Goal: Download file/media

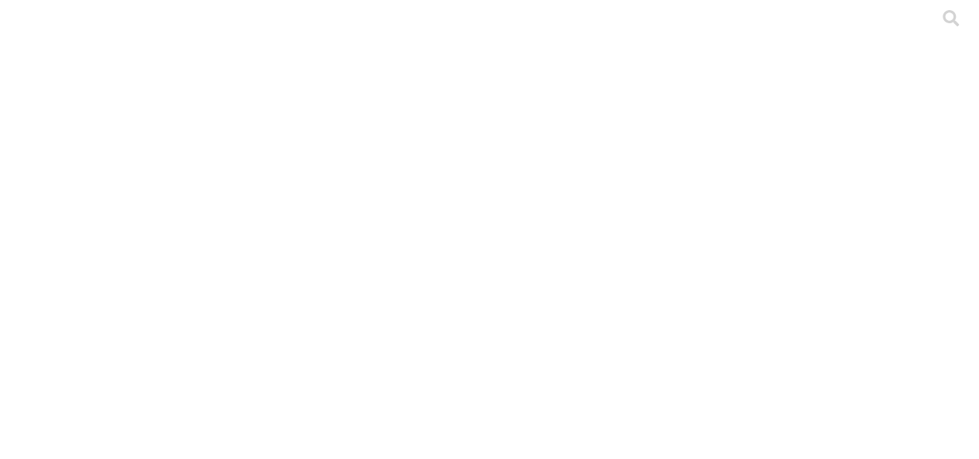
type input "cyf"
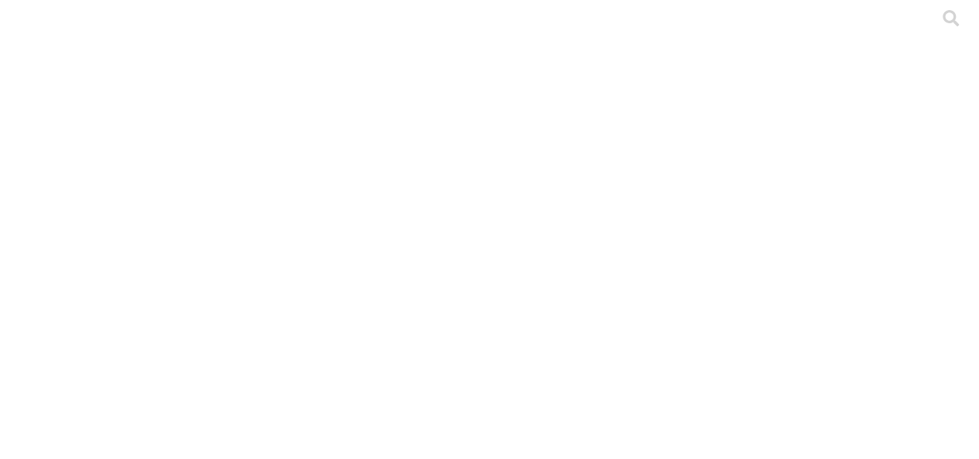
drag, startPoint x: 300, startPoint y: 266, endPoint x: 159, endPoint y: 241, distance: 142.4
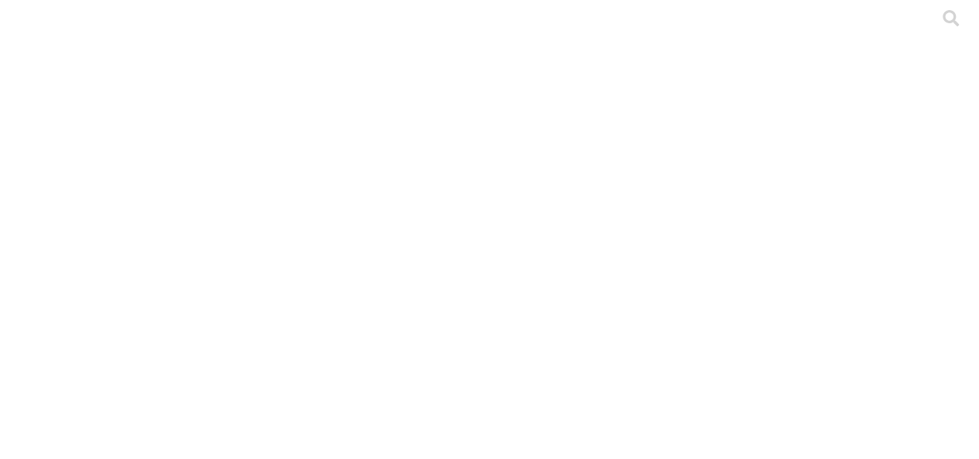
copy link "MACRO DCA [PERSON_NAME] QUIRIBILLOS LOTE 4 GENERAL [PERSON_NAME].xlsx"
drag, startPoint x: 310, startPoint y: 203, endPoint x: 159, endPoint y: 174, distance: 152.9
copy link "MACRO DCA [PERSON_NAME] QUIRIBILLOS LOTE 4 GENERAL MACHO.xlsx"
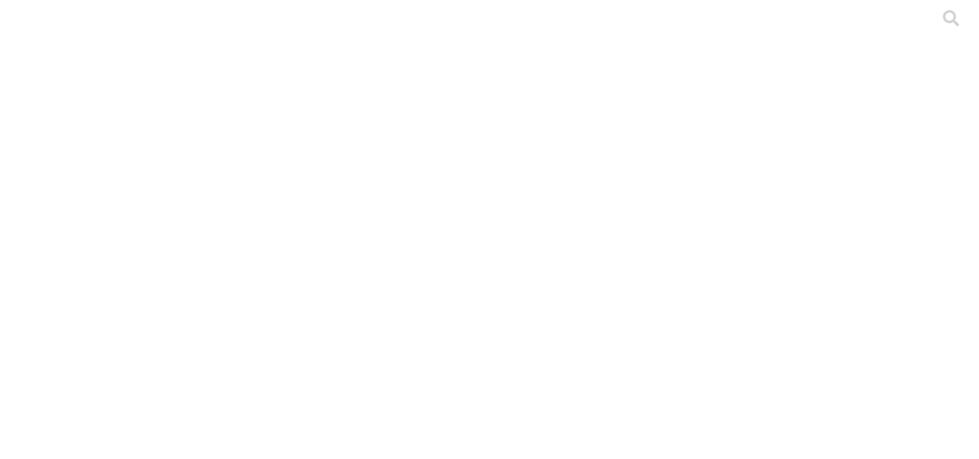
type input "cyf"
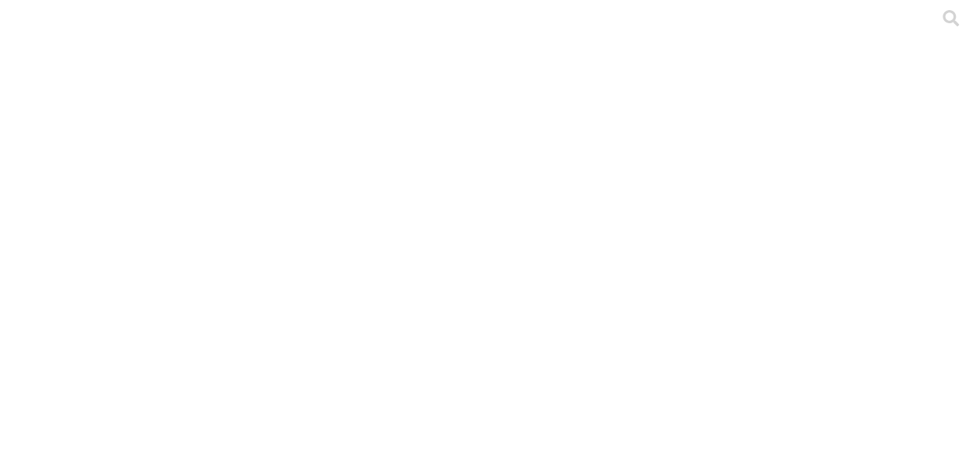
drag, startPoint x: 382, startPoint y: 245, endPoint x: 161, endPoint y: 253, distance: 221.5
copy link "DCA Lote 8 Gal 4- Huevos King Log.xlsx"
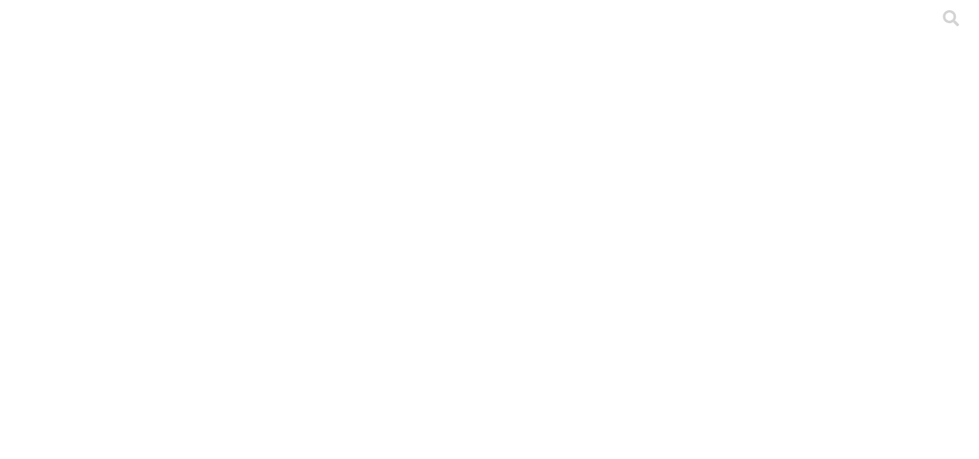
type input "cyf"
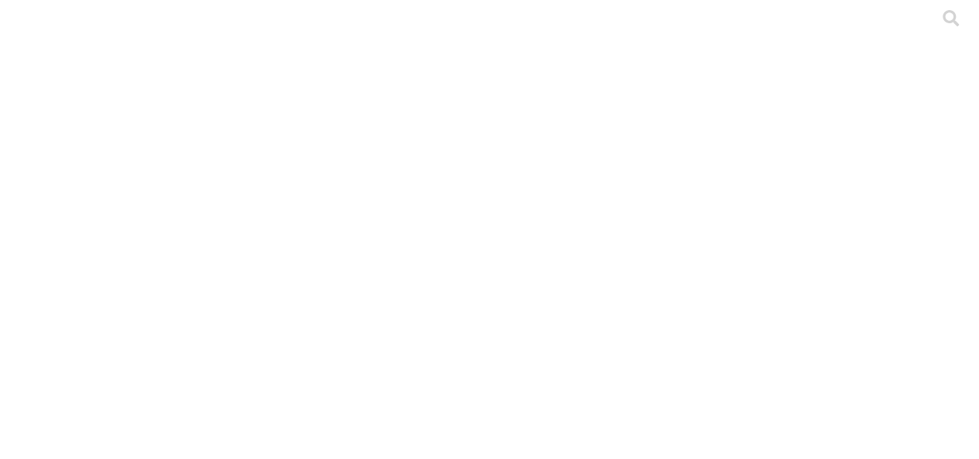
type input "laes"
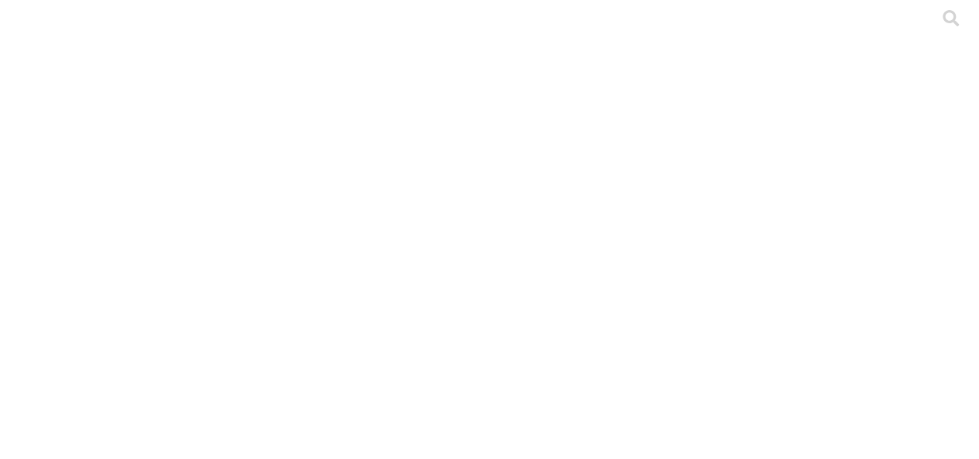
type input "losc"
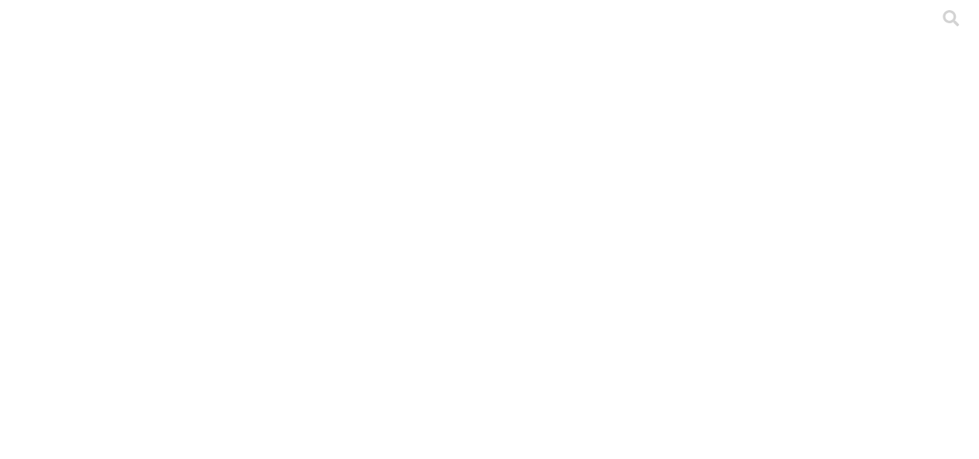
type input "cyf"
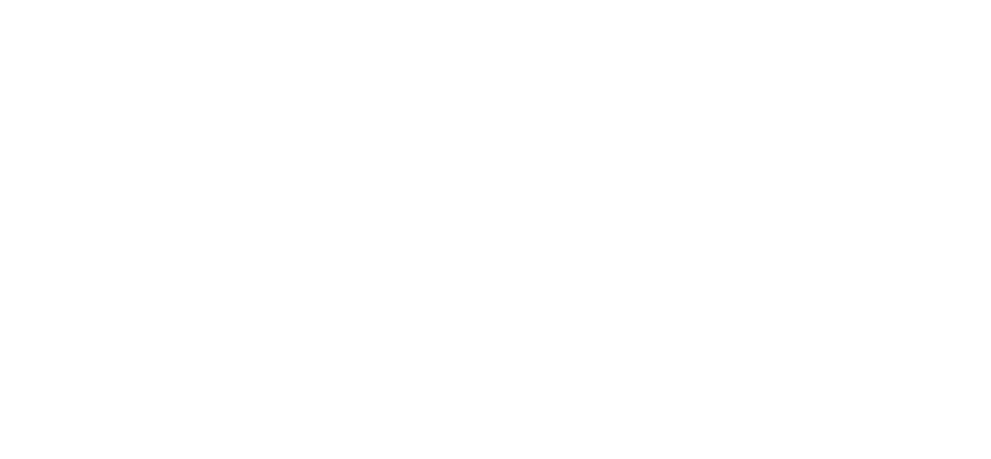
type input "cyf"
paste input "S4 - [PERSON_NAME] - [GEOGRAPHIC_DATA] - [GEOGRAPHIC_DATA] PRECEBO - 2.025.xlsx"
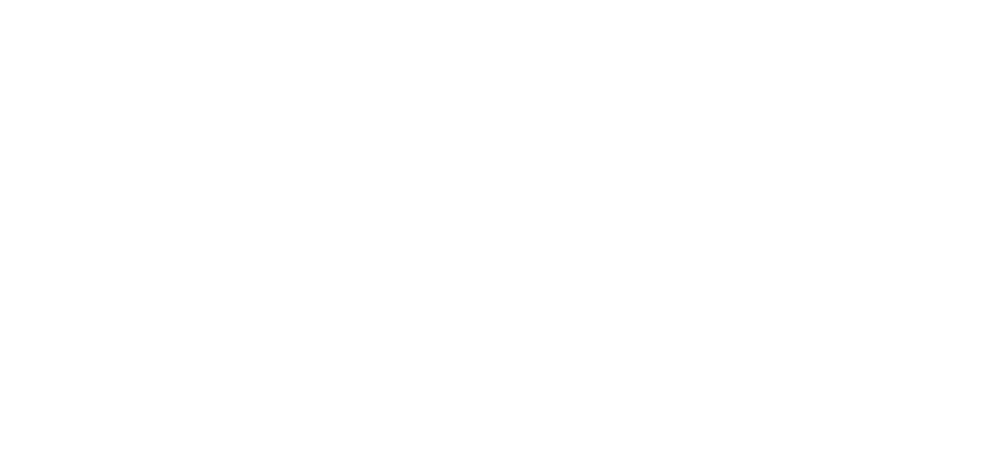
type input "S4 - [PERSON_NAME] - [GEOGRAPHIC_DATA] - [GEOGRAPHIC_DATA] PRECEBO - 2.025.xlsx"
paste input "S4 - [PERSON_NAME] - [GEOGRAPHIC_DATA] - [GEOGRAPHIC_DATA] PRECEBO - 2.025.xlsx"
type input "S4 - [PERSON_NAME] - [GEOGRAPHIC_DATA] - [GEOGRAPHIC_DATA] PRECEBO - 2.025.xlsx"
